Goal: Check status: Check status

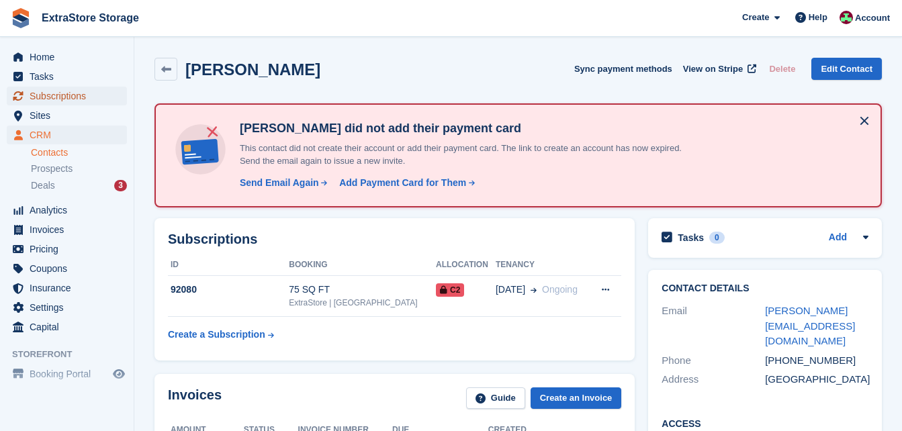
click at [54, 97] on span "Subscriptions" at bounding box center [70, 96] width 81 height 19
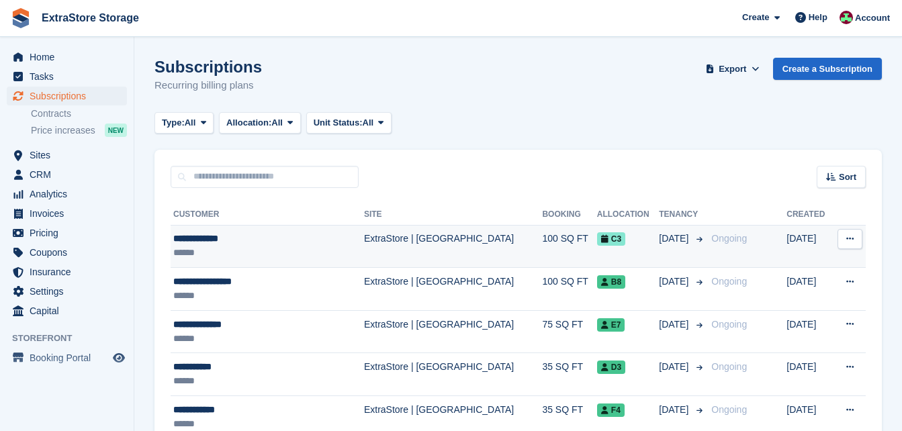
click at [250, 246] on div "******" at bounding box center [253, 253] width 160 height 14
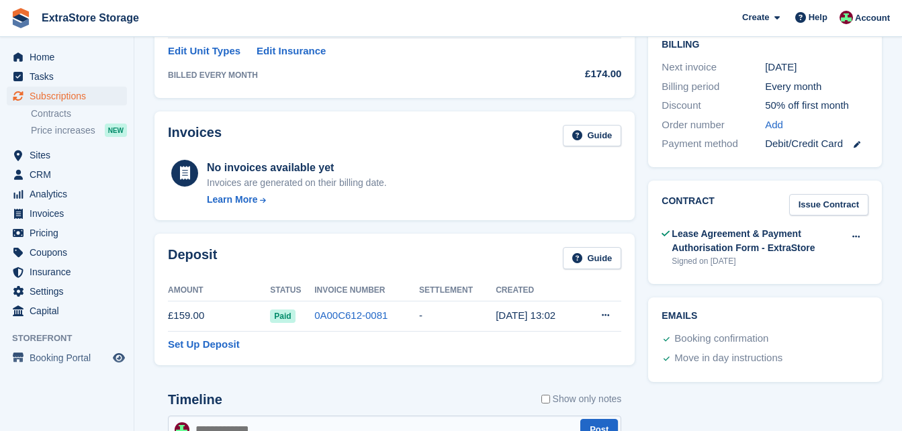
scroll to position [403, 0]
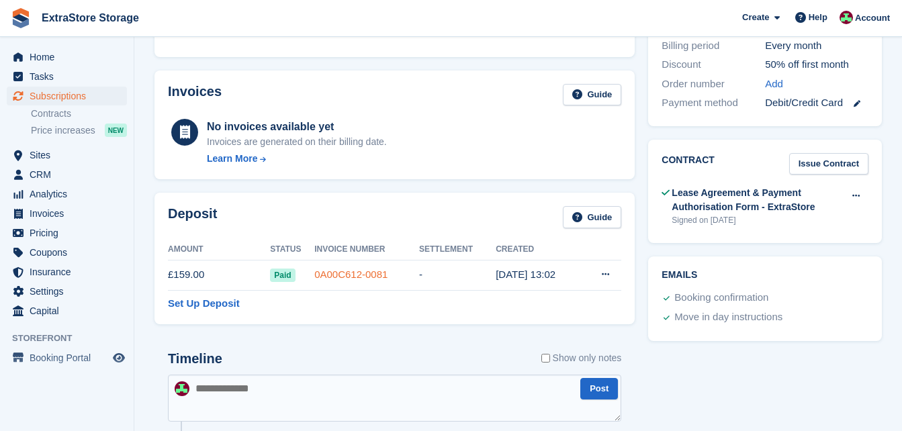
click at [336, 273] on link "0A00C612-0081" at bounding box center [350, 274] width 73 height 11
